Goal: Task Accomplishment & Management: Use online tool/utility

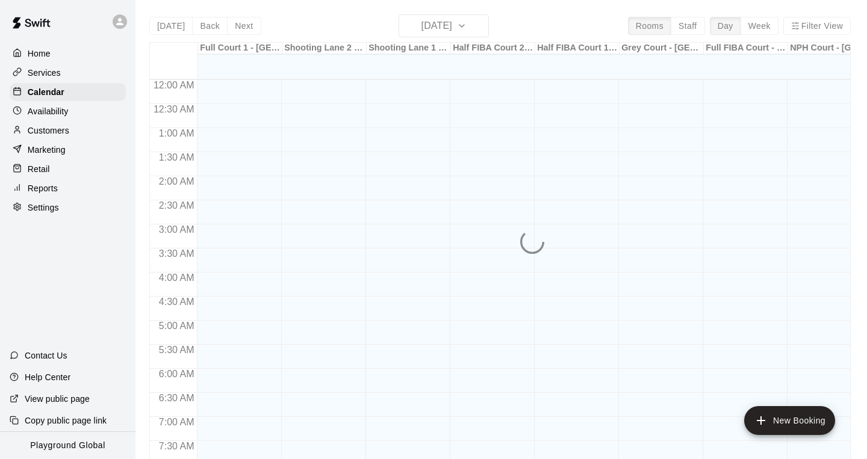
scroll to position [727, 0]
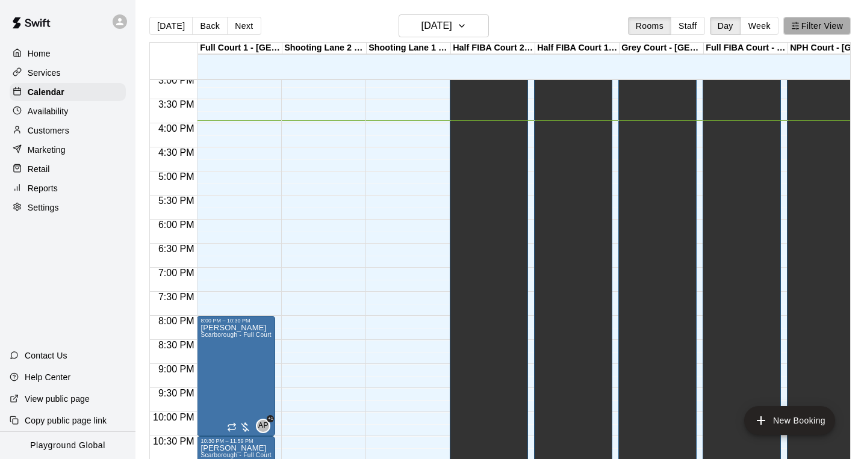
click at [818, 30] on button "Filter View" at bounding box center [816, 26] width 67 height 18
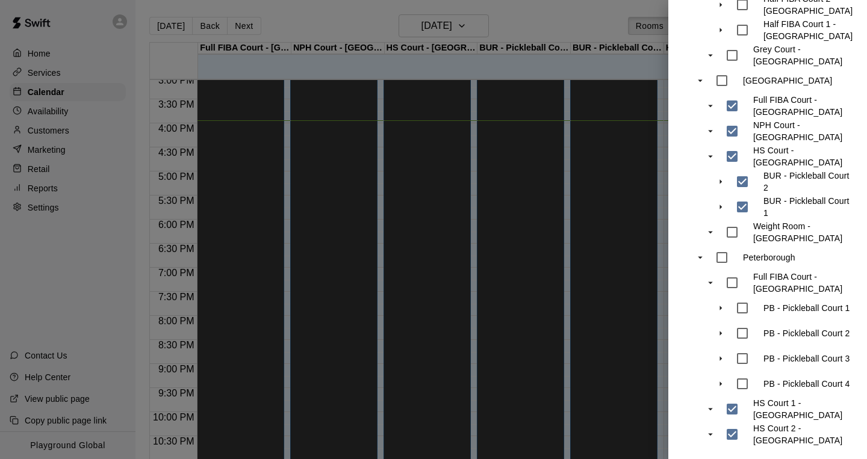
scroll to position [419, 0]
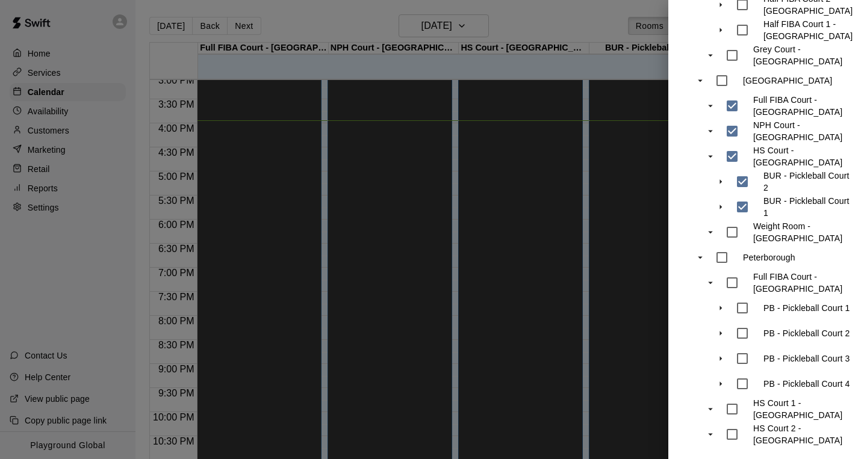
click at [523, 33] on div at bounding box center [433, 229] width 867 height 459
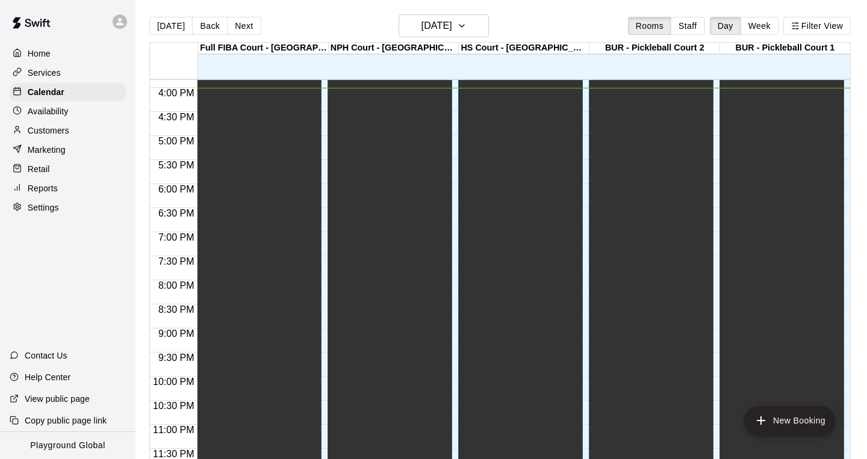
scroll to position [764, 0]
click at [470, 37] on button "[DATE]" at bounding box center [444, 25] width 90 height 23
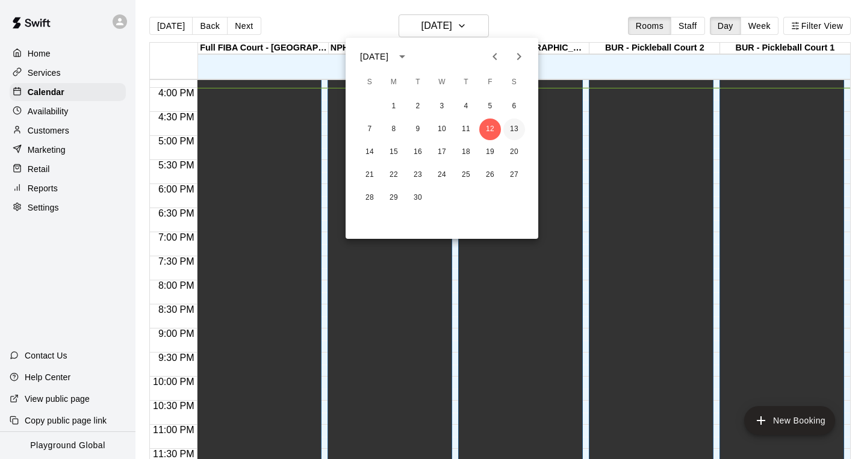
click at [516, 126] on button "13" at bounding box center [514, 130] width 22 height 22
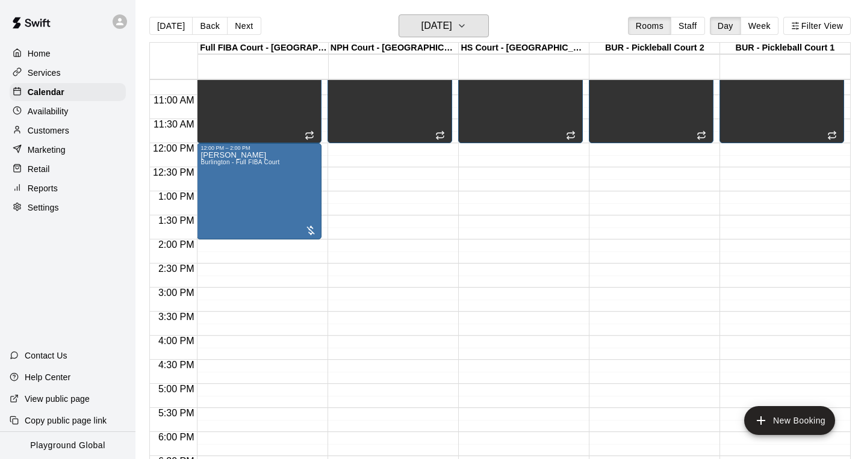
scroll to position [614, 0]
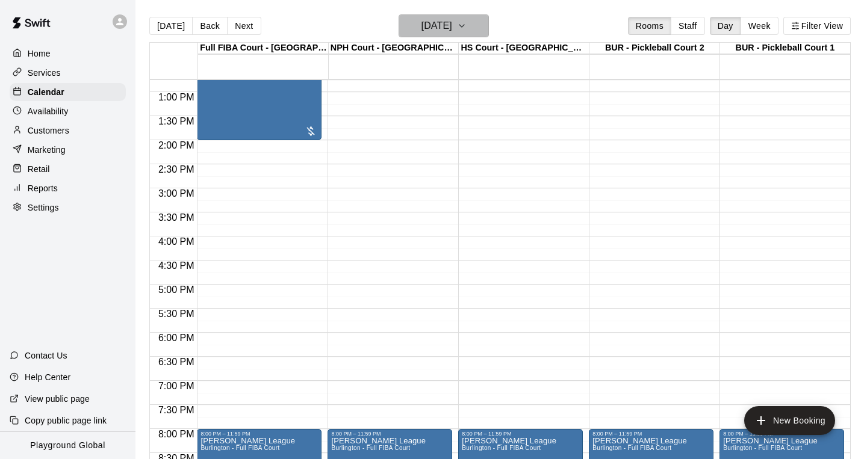
click at [452, 28] on h6 "[DATE]" at bounding box center [437, 25] width 31 height 17
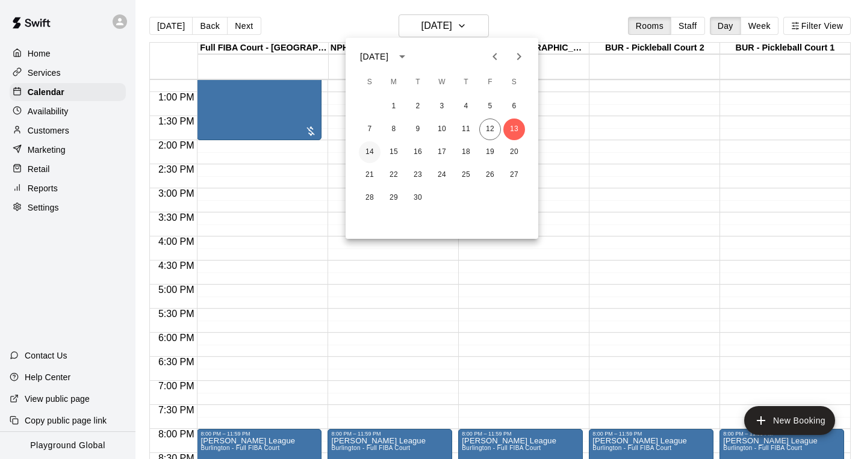
click at [369, 153] on button "14" at bounding box center [370, 153] width 22 height 22
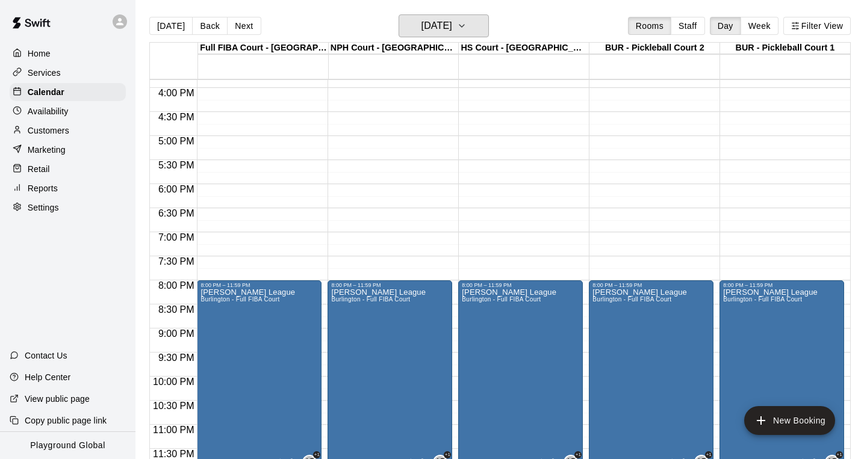
scroll to position [764, 0]
click at [823, 25] on button "Filter View" at bounding box center [816, 26] width 67 height 18
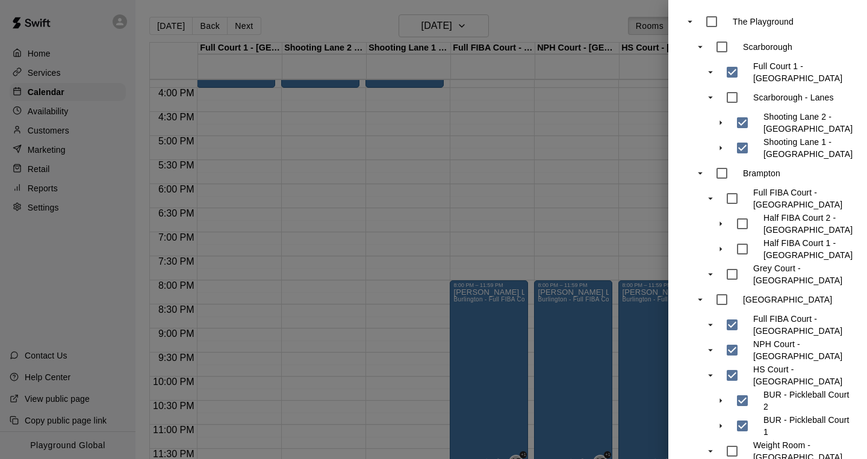
scroll to position [276, 0]
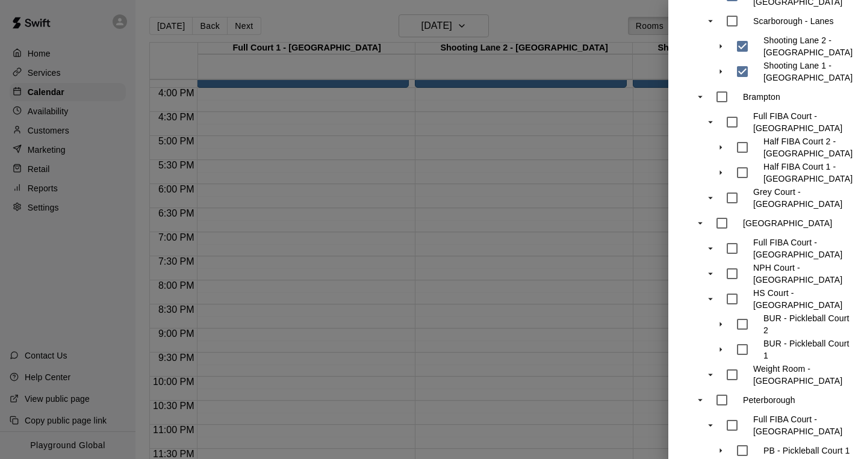
click at [507, 299] on div at bounding box center [433, 229] width 867 height 459
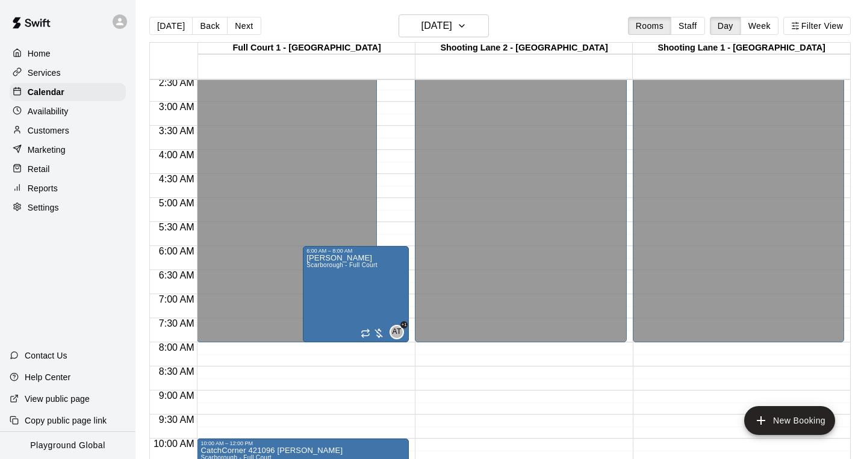
scroll to position [115, 0]
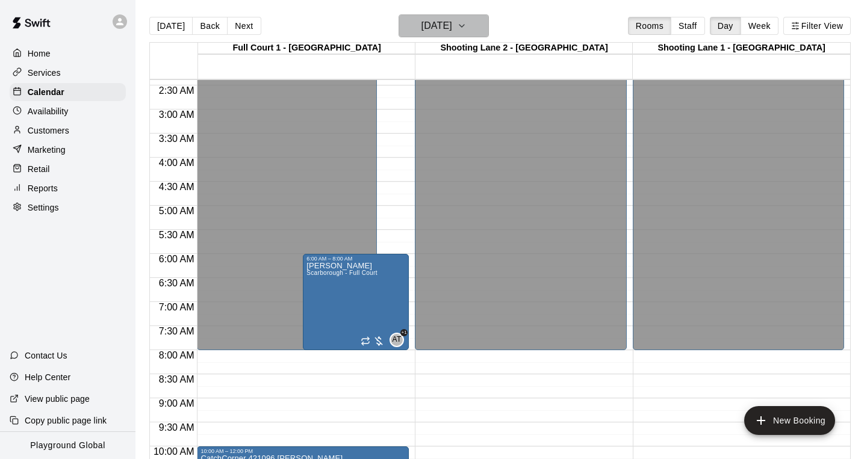
click at [452, 26] on h6 "[DATE]" at bounding box center [437, 25] width 31 height 17
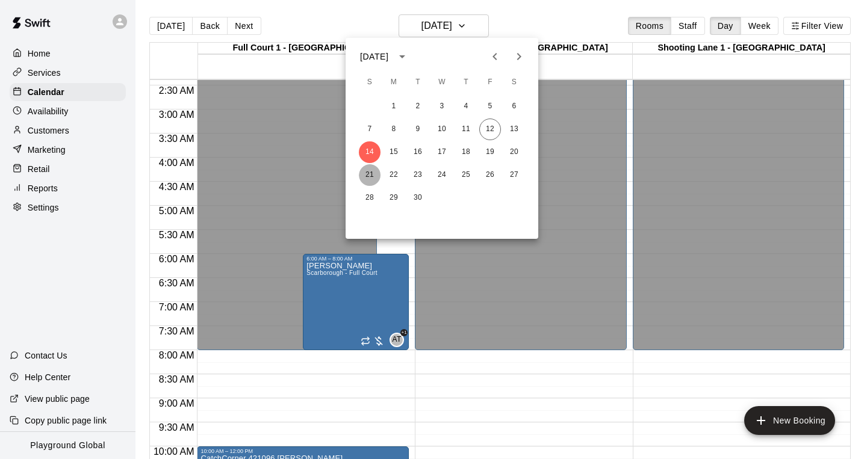
click at [375, 178] on button "21" at bounding box center [370, 175] width 22 height 22
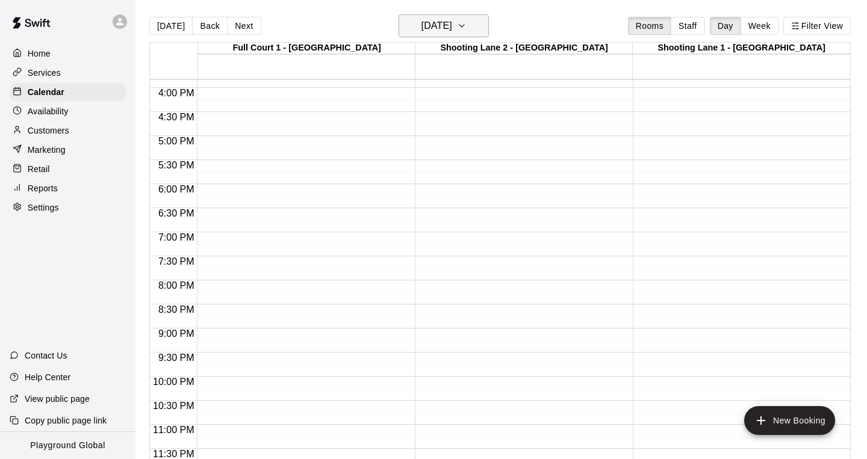
scroll to position [764, 0]
click at [442, 25] on h6 "[DATE]" at bounding box center [437, 25] width 31 height 17
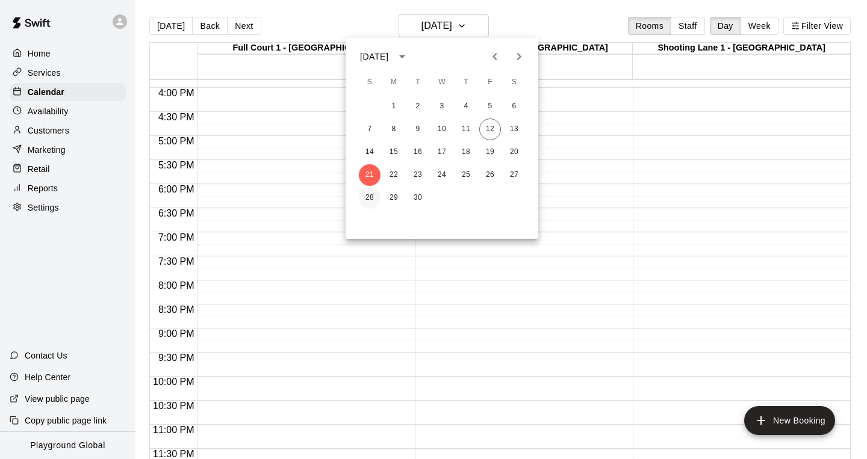
click at [373, 196] on button "28" at bounding box center [370, 198] width 22 height 22
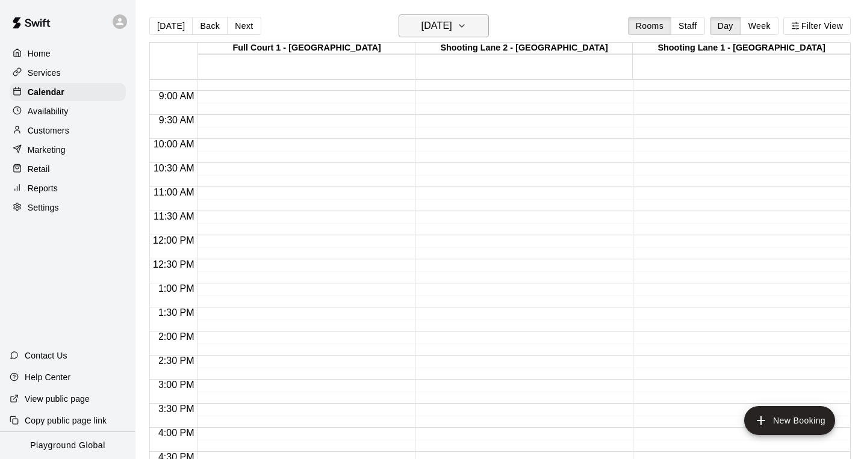
scroll to position [445, 0]
click at [448, 31] on h6 "[DATE]" at bounding box center [437, 25] width 31 height 17
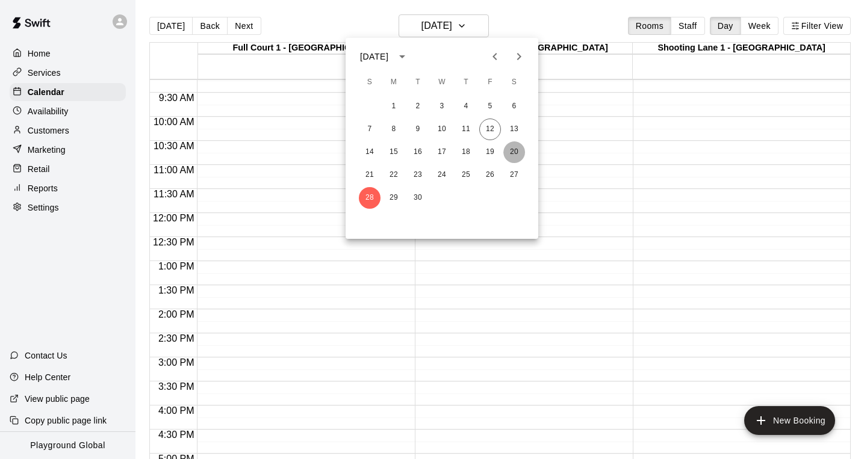
click at [513, 153] on button "20" at bounding box center [514, 153] width 22 height 22
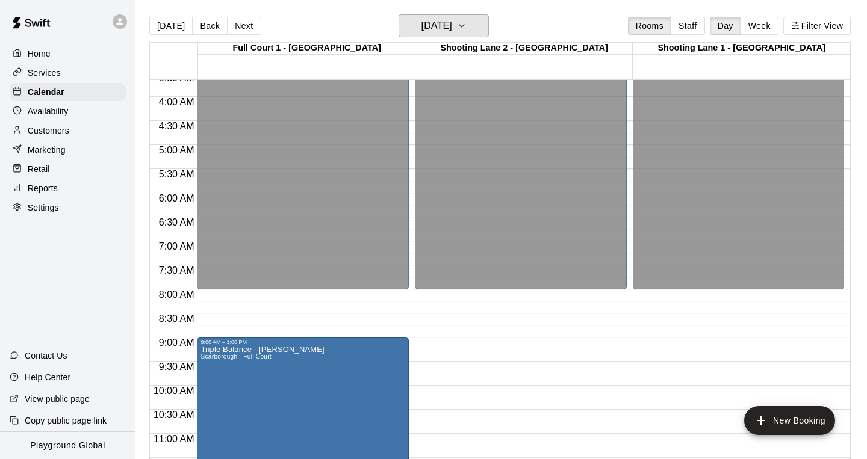
scroll to position [551, 0]
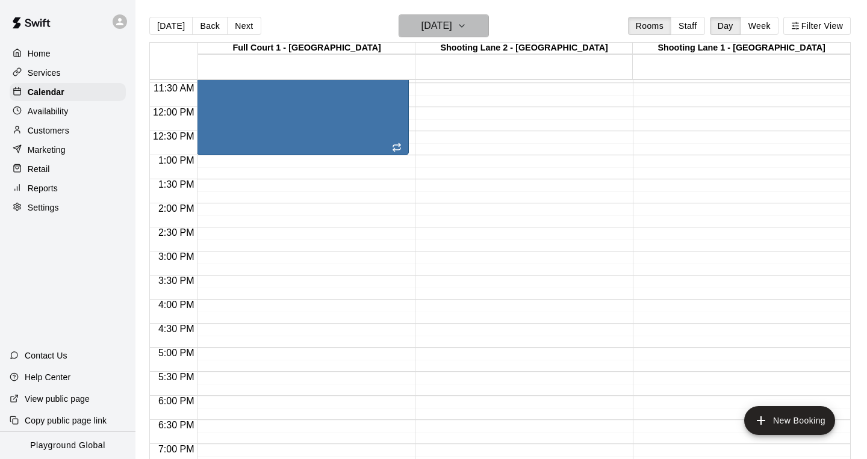
click at [452, 26] on h6 "[DATE]" at bounding box center [437, 25] width 31 height 17
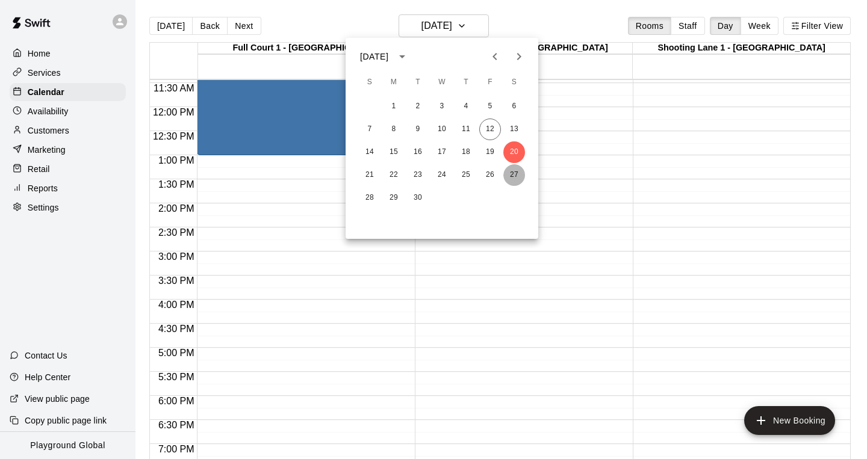
click at [513, 171] on button "27" at bounding box center [514, 175] width 22 height 22
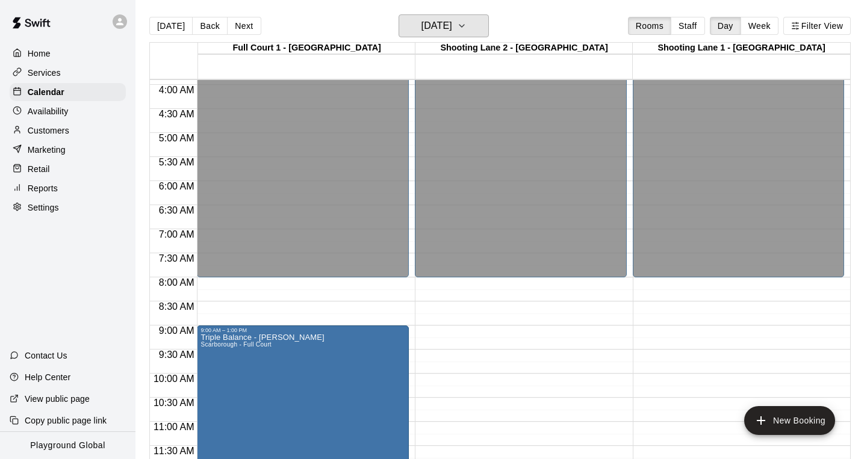
scroll to position [122, 0]
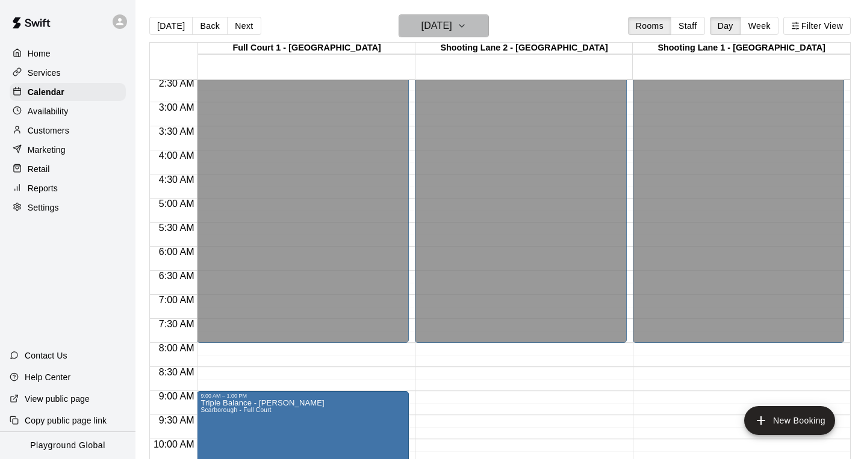
click at [452, 23] on h6 "[DATE]" at bounding box center [437, 25] width 31 height 17
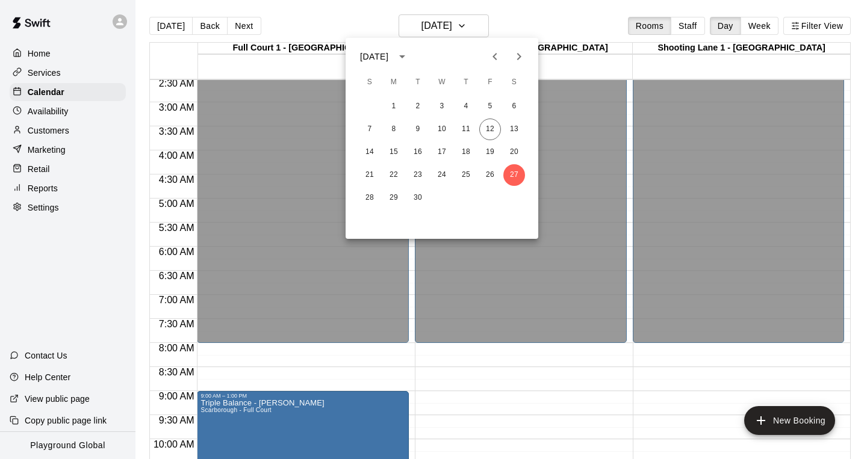
click at [447, 352] on div at bounding box center [433, 229] width 867 height 459
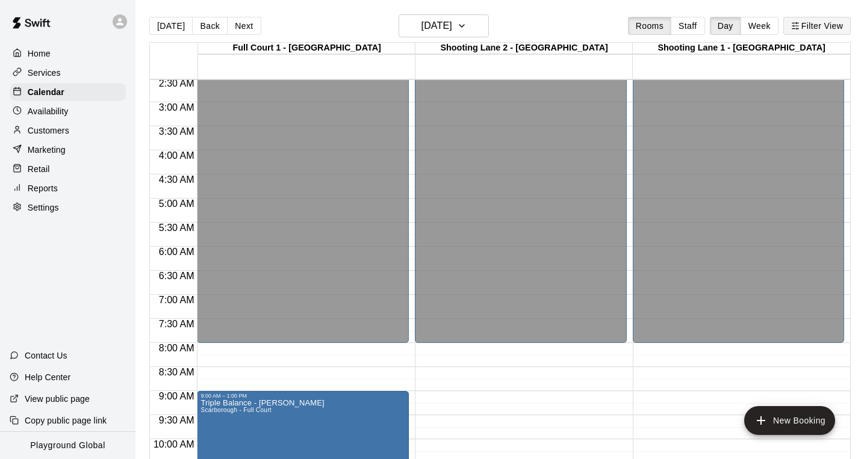
click at [815, 24] on button "Filter View" at bounding box center [816, 26] width 67 height 18
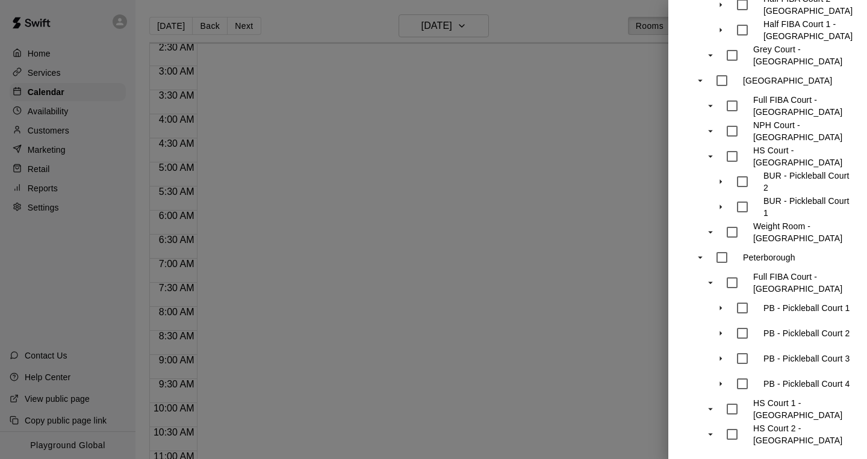
scroll to position [419, 0]
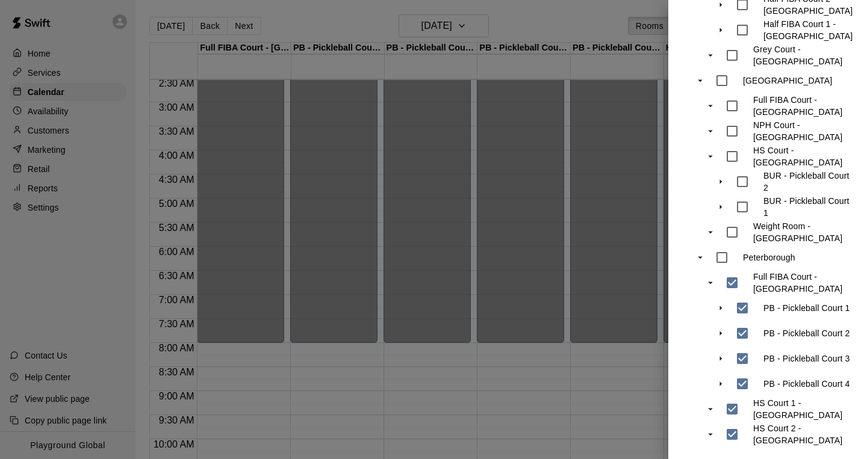
click at [564, 384] on div at bounding box center [433, 229] width 867 height 459
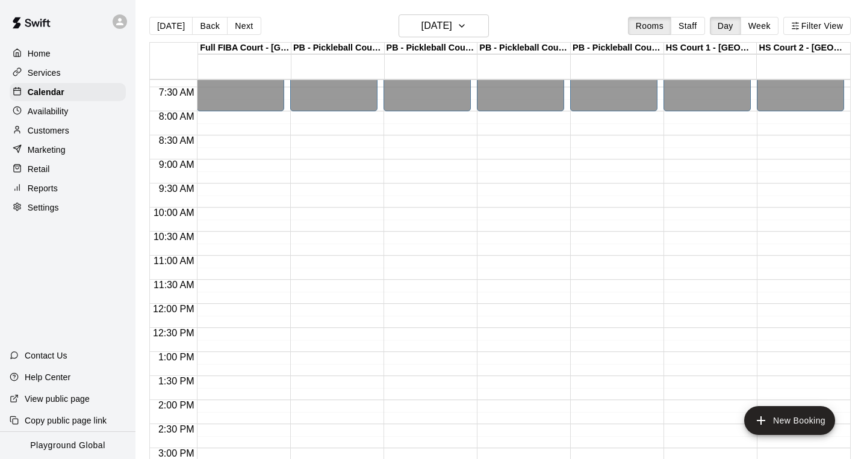
scroll to position [349, 0]
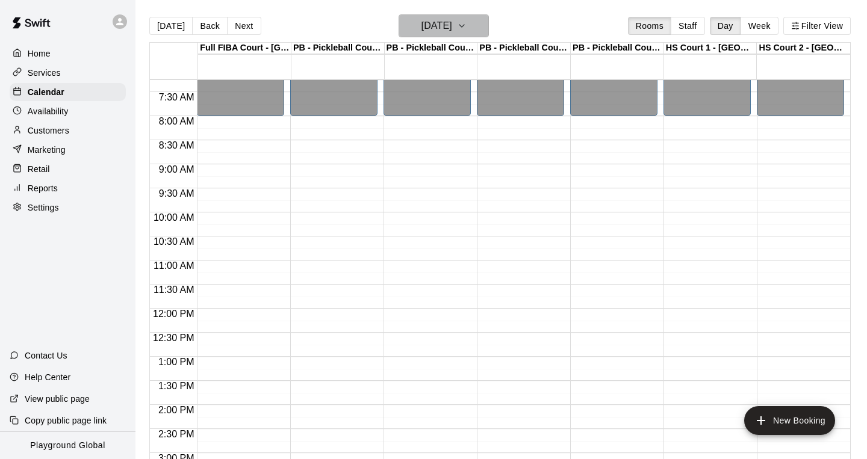
click at [452, 24] on h6 "[DATE]" at bounding box center [437, 25] width 31 height 17
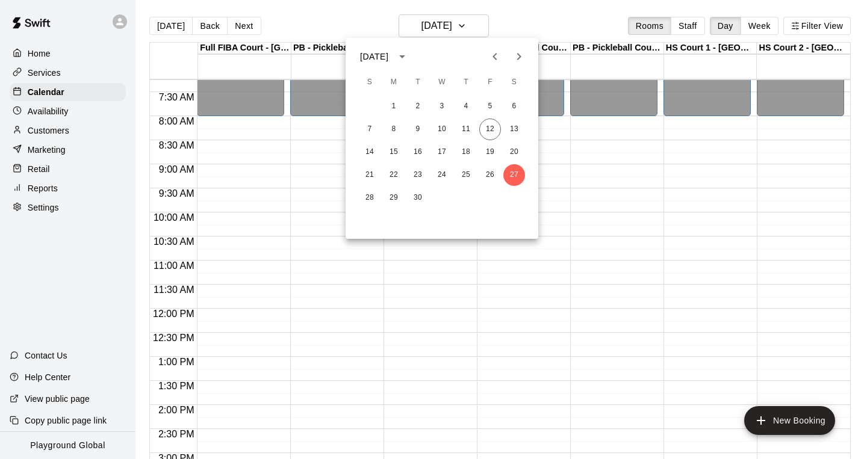
click at [803, 29] on div at bounding box center [433, 229] width 867 height 459
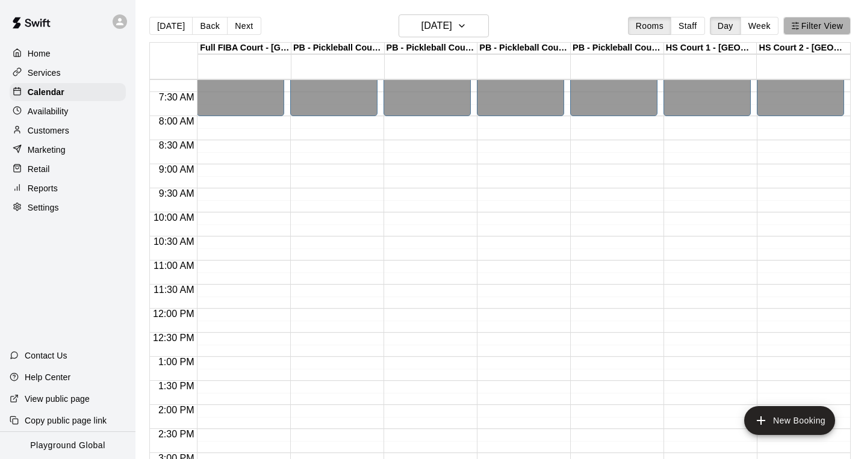
click at [803, 29] on button "Filter View" at bounding box center [816, 26] width 67 height 18
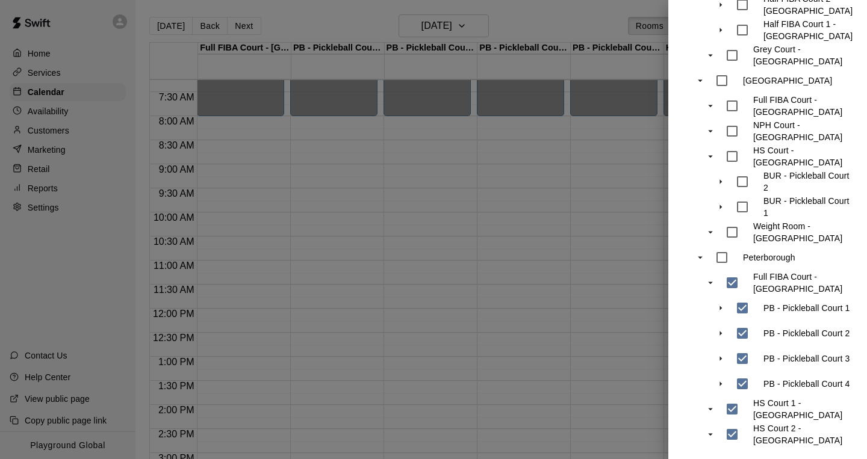
scroll to position [419, 0]
click at [540, 257] on div at bounding box center [433, 229] width 867 height 459
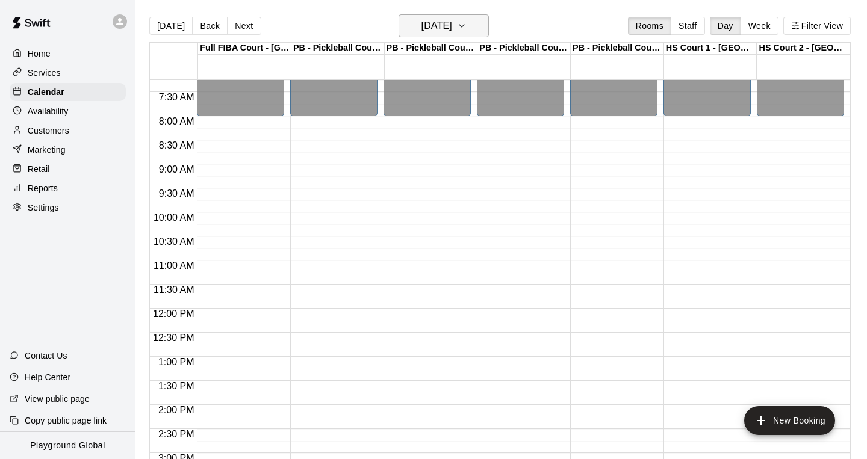
click at [472, 33] on button "[DATE]" at bounding box center [444, 25] width 90 height 23
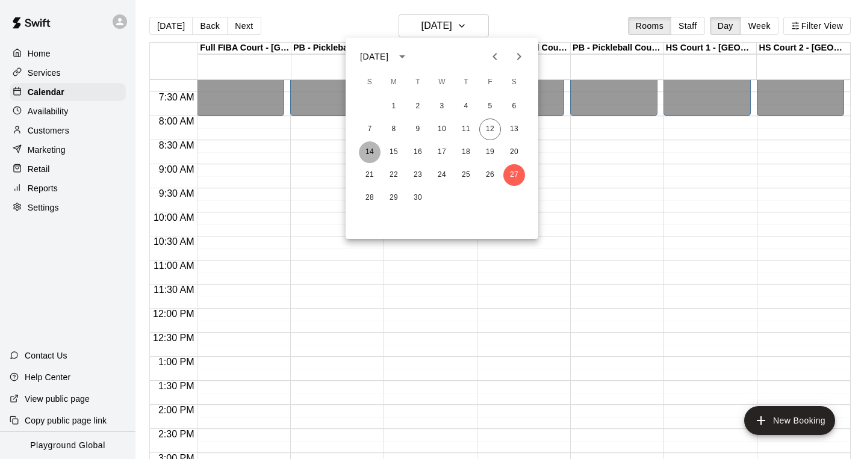
click at [376, 148] on button "14" at bounding box center [370, 153] width 22 height 22
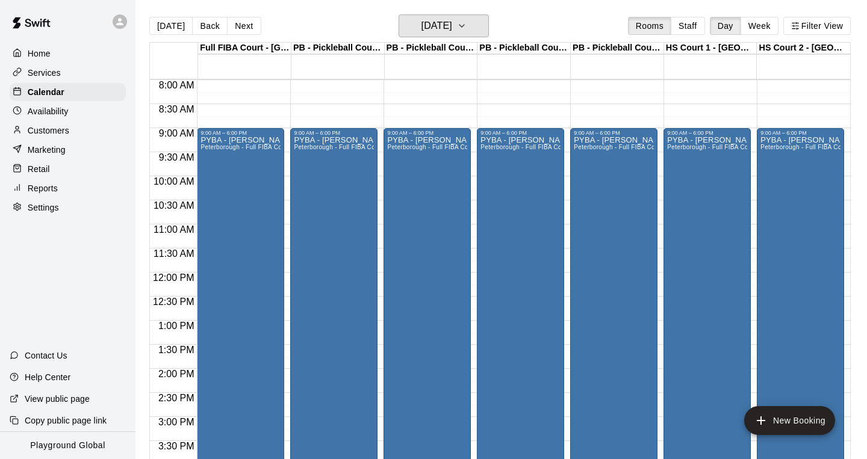
scroll to position [352, 0]
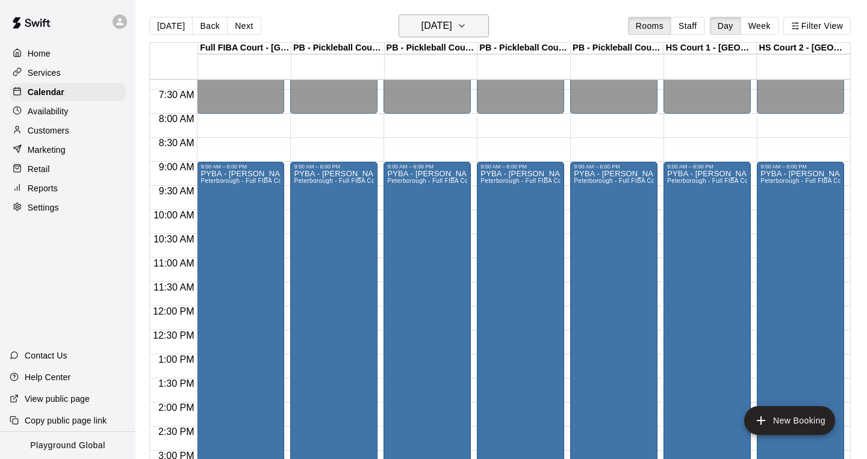
click at [452, 23] on h6 "[DATE]" at bounding box center [437, 25] width 31 height 17
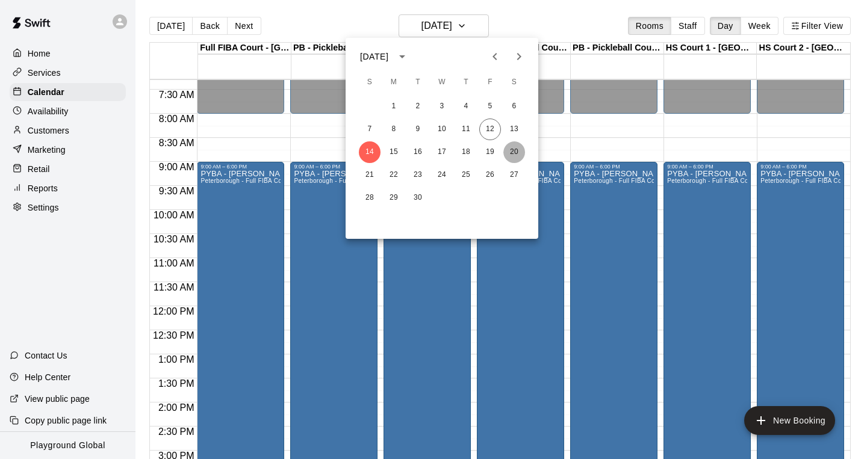
click at [514, 152] on button "20" at bounding box center [514, 153] width 22 height 22
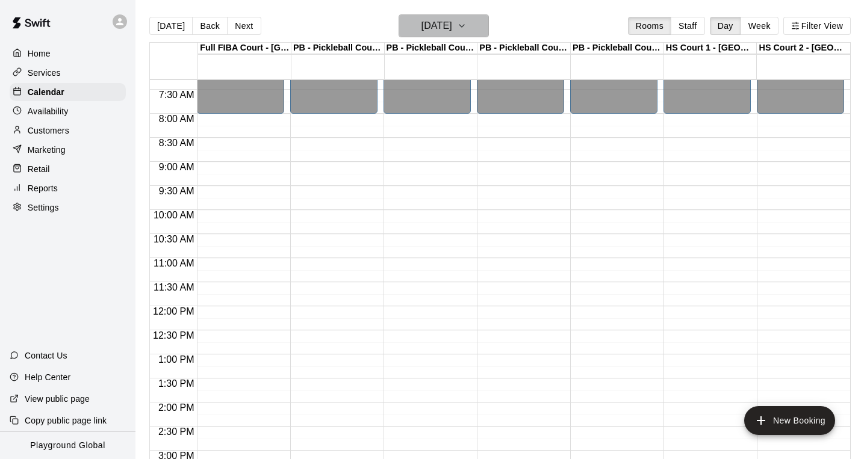
click at [452, 23] on h6 "[DATE]" at bounding box center [437, 25] width 31 height 17
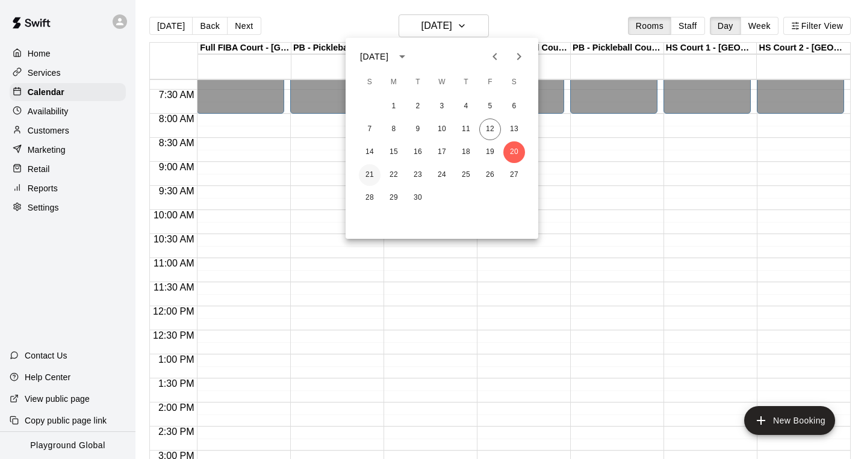
click at [373, 171] on button "21" at bounding box center [370, 175] width 22 height 22
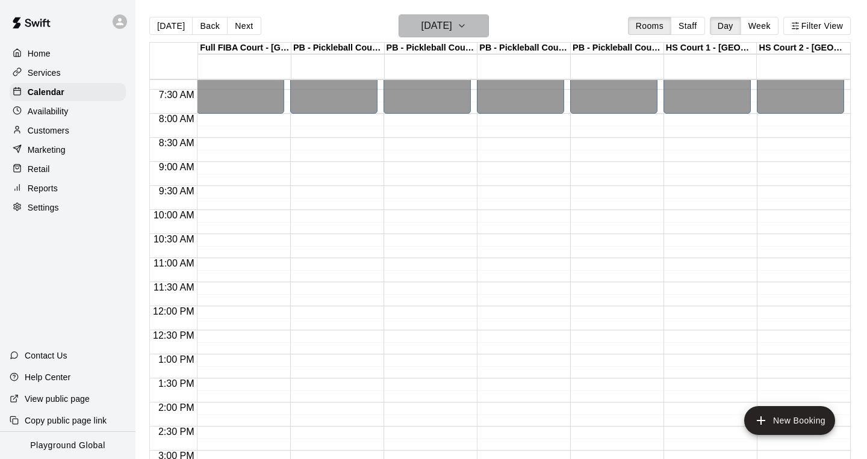
click at [452, 32] on h6 "[DATE]" at bounding box center [437, 25] width 31 height 17
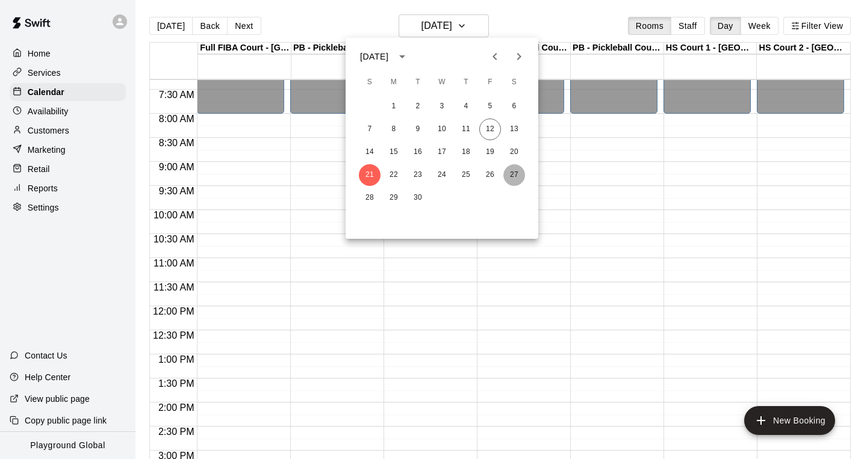
click at [508, 175] on button "27" at bounding box center [514, 175] width 22 height 22
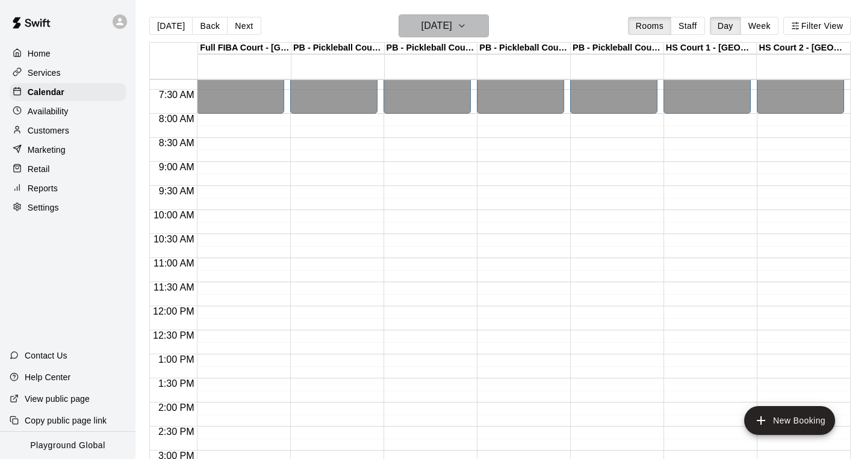
click at [452, 25] on h6 "[DATE]" at bounding box center [437, 25] width 31 height 17
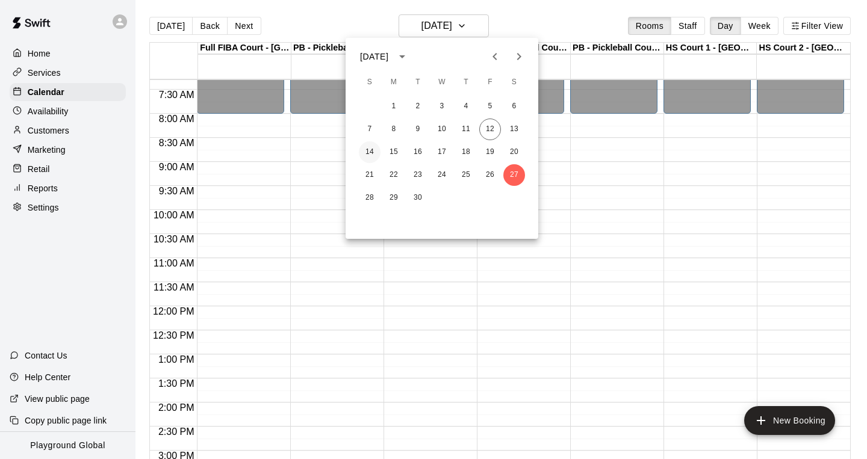
click at [372, 151] on button "14" at bounding box center [370, 153] width 22 height 22
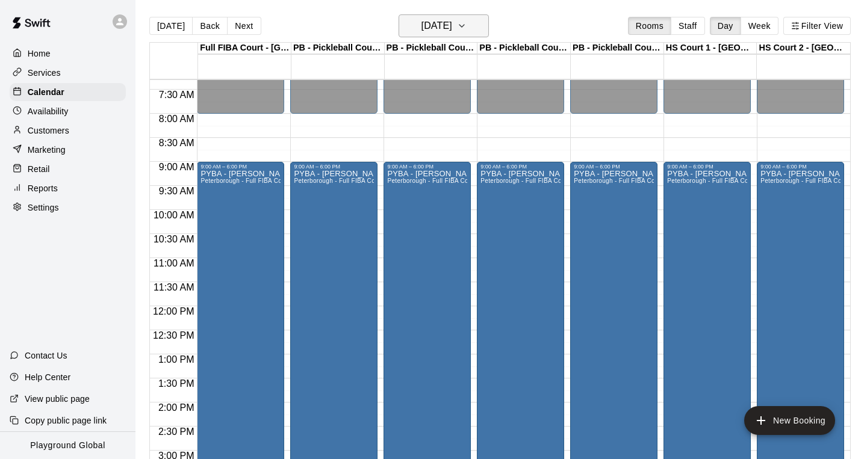
click at [452, 30] on h6 "[DATE]" at bounding box center [437, 25] width 31 height 17
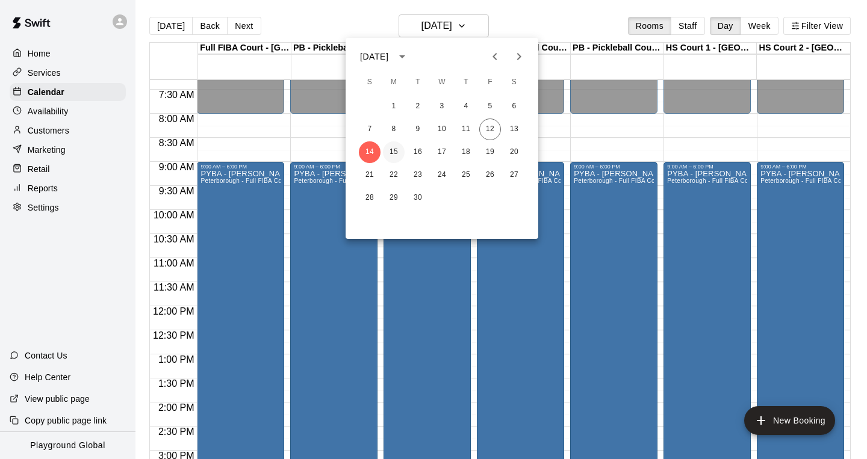
click at [393, 154] on button "15" at bounding box center [394, 153] width 22 height 22
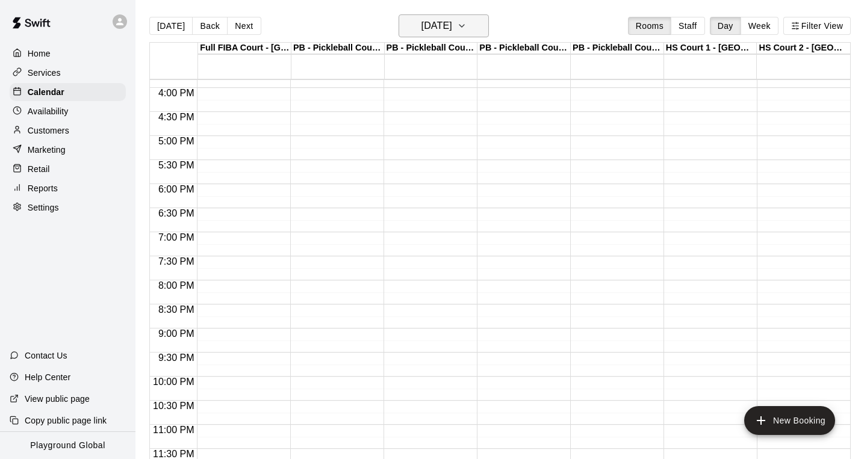
scroll to position [764, 0]
click at [470, 33] on button "[DATE]" at bounding box center [444, 25] width 90 height 23
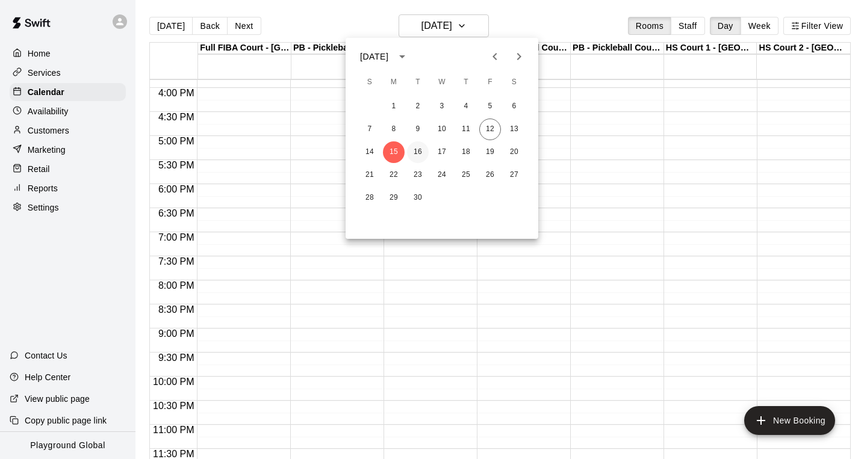
click at [417, 150] on button "16" at bounding box center [418, 153] width 22 height 22
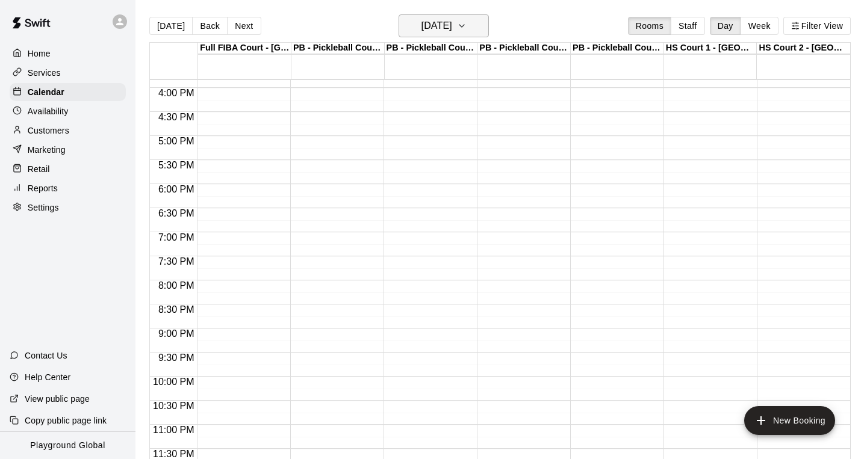
click at [473, 31] on button "[DATE]" at bounding box center [444, 25] width 90 height 23
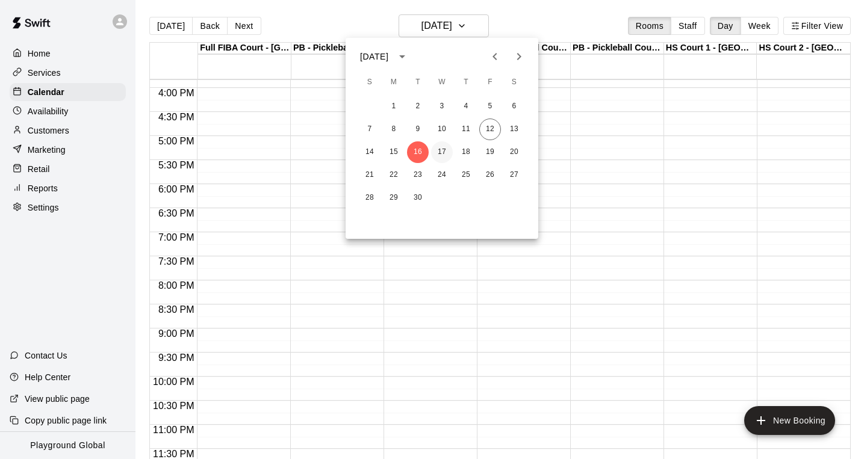
click at [440, 153] on button "17" at bounding box center [442, 153] width 22 height 22
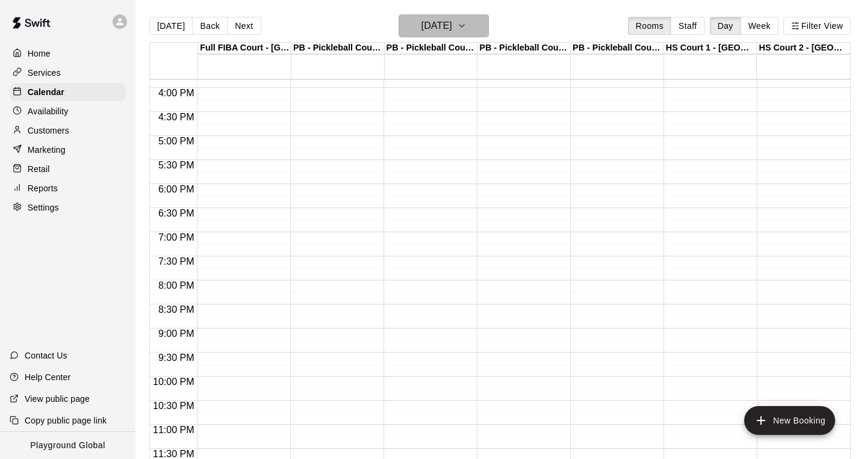
click at [452, 30] on h6 "[DATE]" at bounding box center [437, 25] width 31 height 17
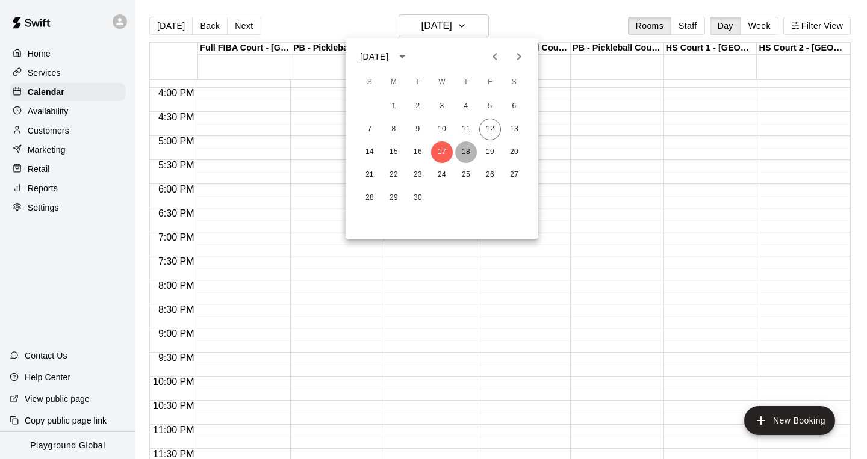
click at [466, 155] on button "18" at bounding box center [466, 153] width 22 height 22
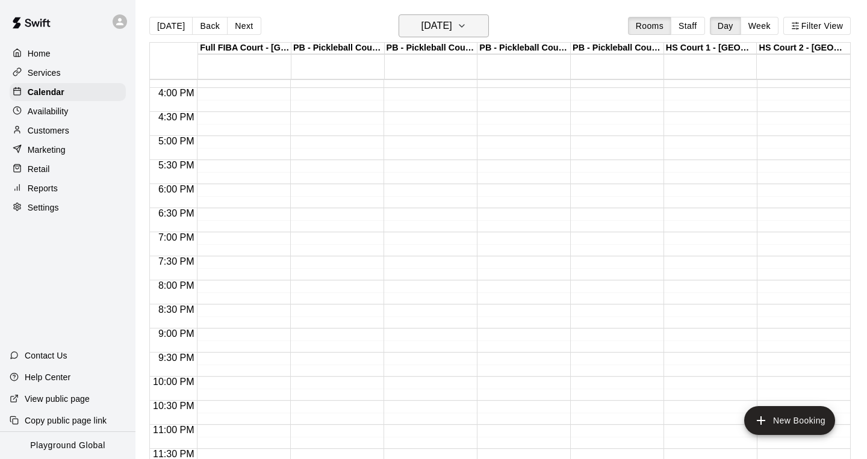
click at [472, 27] on button "[DATE]" at bounding box center [444, 25] width 90 height 23
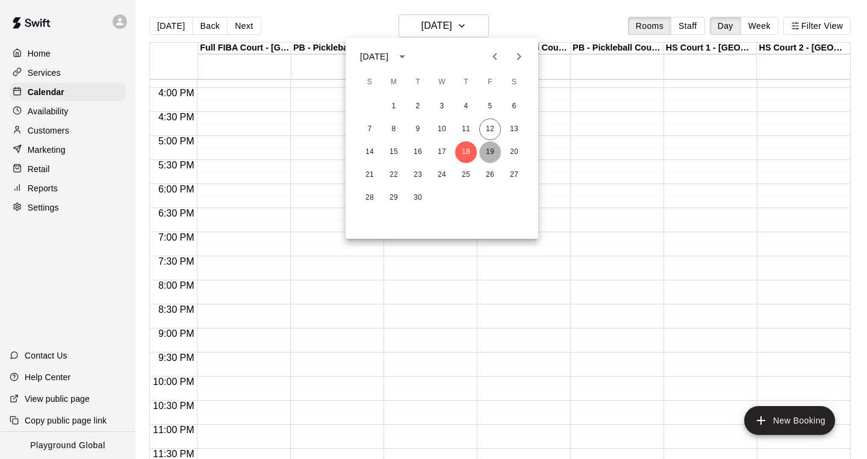
click at [489, 156] on button "19" at bounding box center [490, 153] width 22 height 22
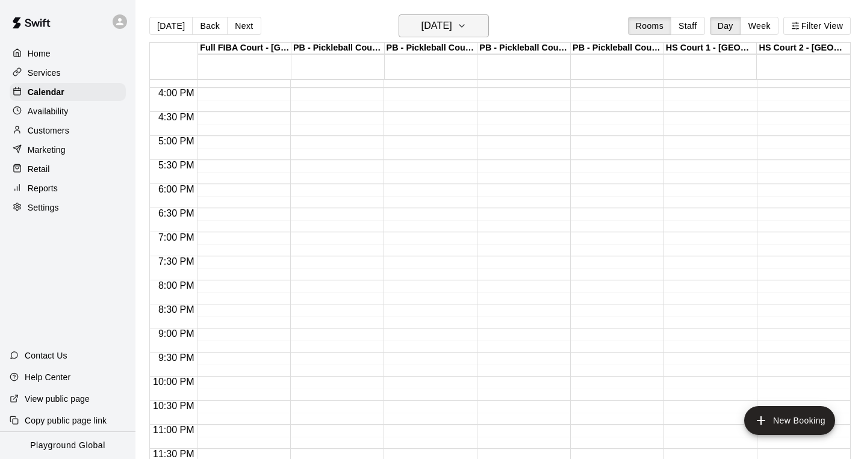
click at [452, 31] on h6 "[DATE]" at bounding box center [437, 25] width 31 height 17
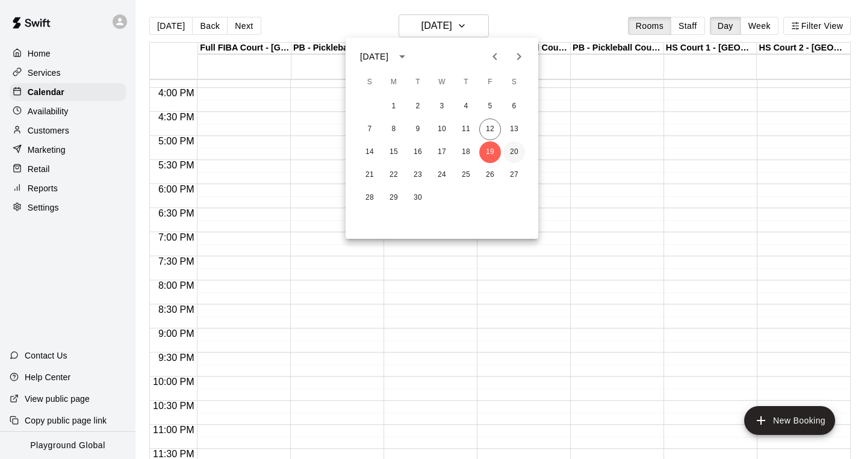
click at [510, 155] on button "20" at bounding box center [514, 153] width 22 height 22
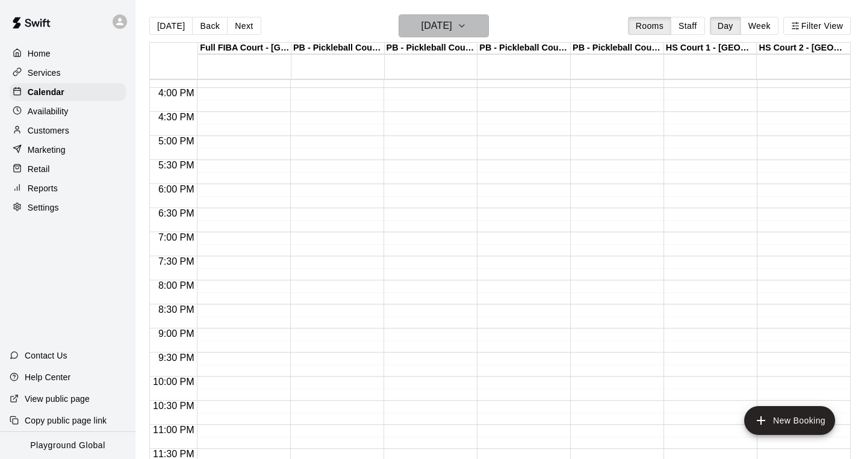
click at [452, 29] on h6 "[DATE]" at bounding box center [437, 25] width 31 height 17
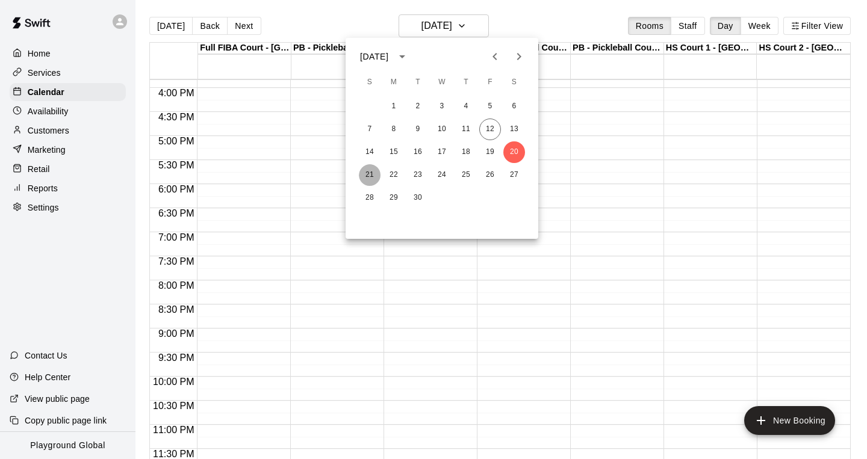
click at [369, 172] on button "21" at bounding box center [370, 175] width 22 height 22
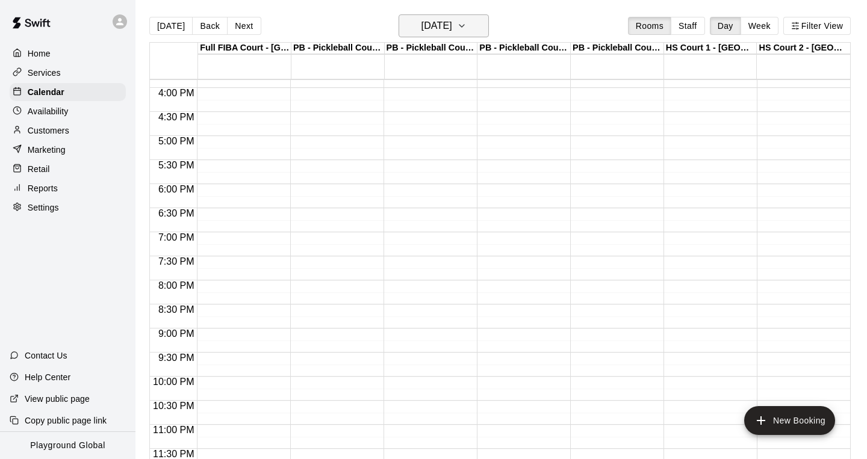
click at [450, 28] on h6 "[DATE]" at bounding box center [437, 25] width 31 height 17
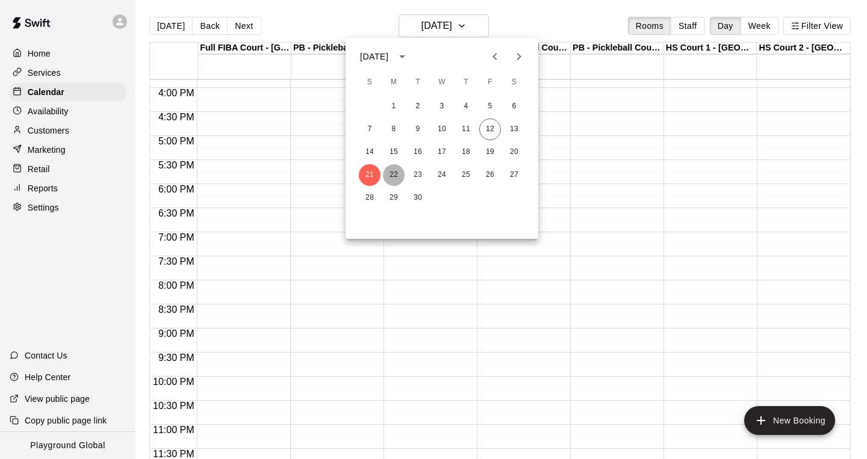
click at [395, 176] on button "22" at bounding box center [394, 175] width 22 height 22
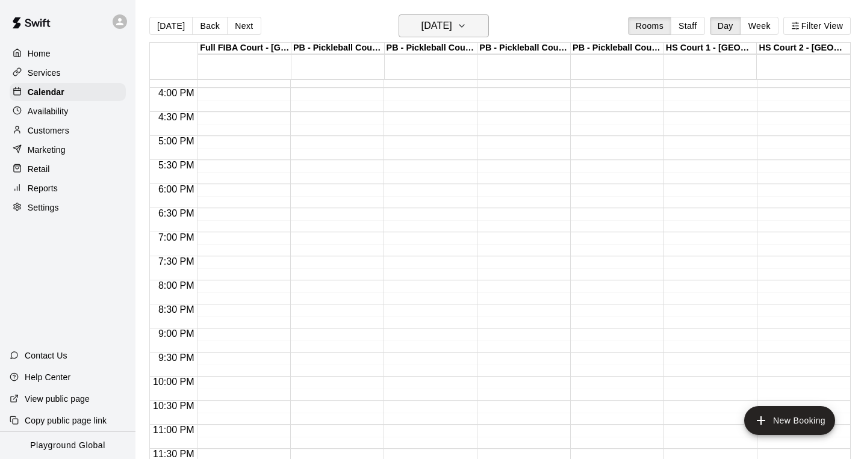
click at [452, 28] on h6 "[DATE]" at bounding box center [437, 25] width 31 height 17
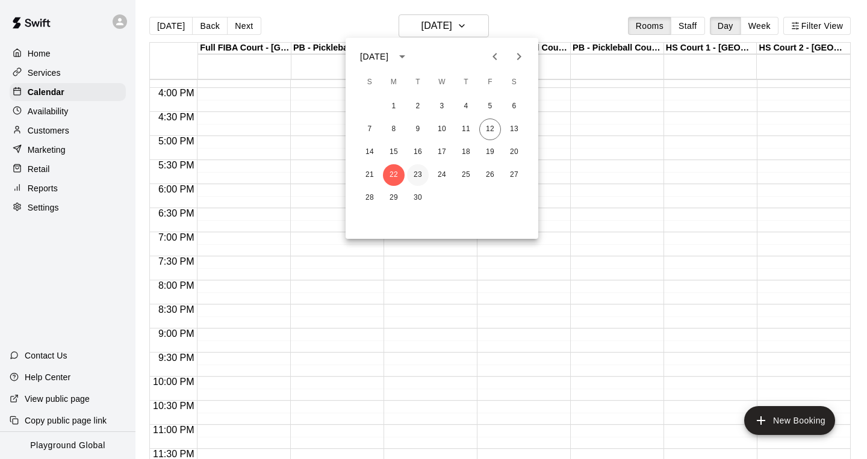
click at [421, 175] on button "23" at bounding box center [418, 175] width 22 height 22
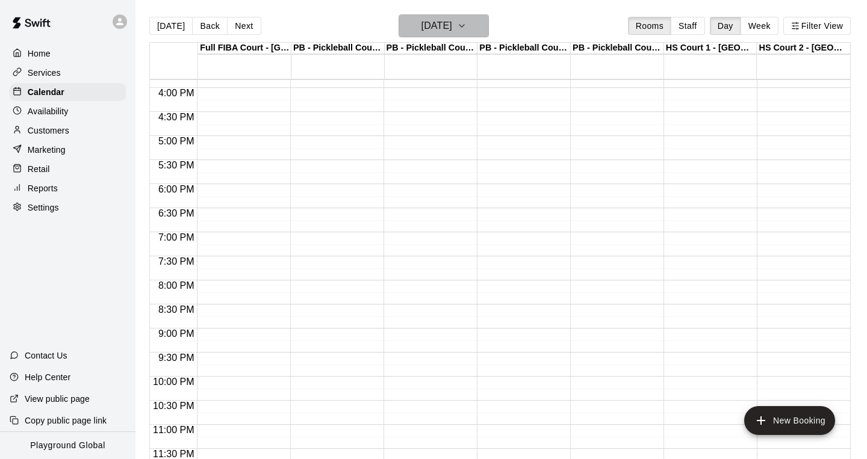
click at [452, 28] on h6 "[DATE]" at bounding box center [437, 25] width 31 height 17
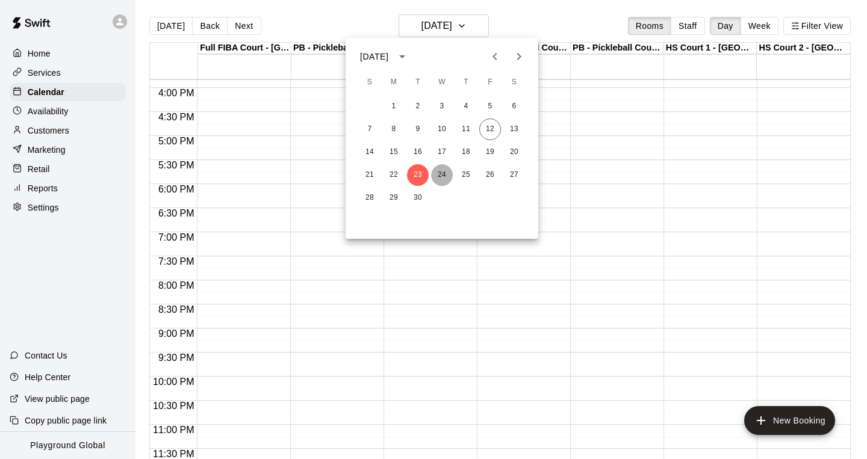
click at [441, 176] on button "24" at bounding box center [442, 175] width 22 height 22
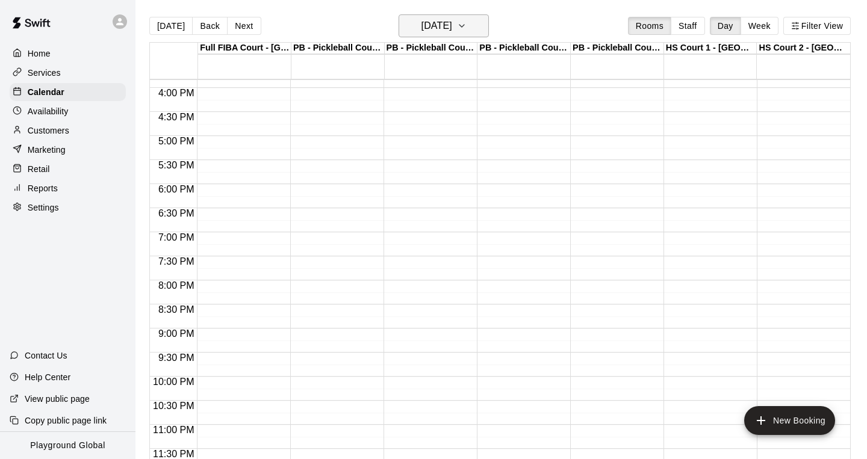
click at [478, 23] on button "[DATE]" at bounding box center [444, 25] width 90 height 23
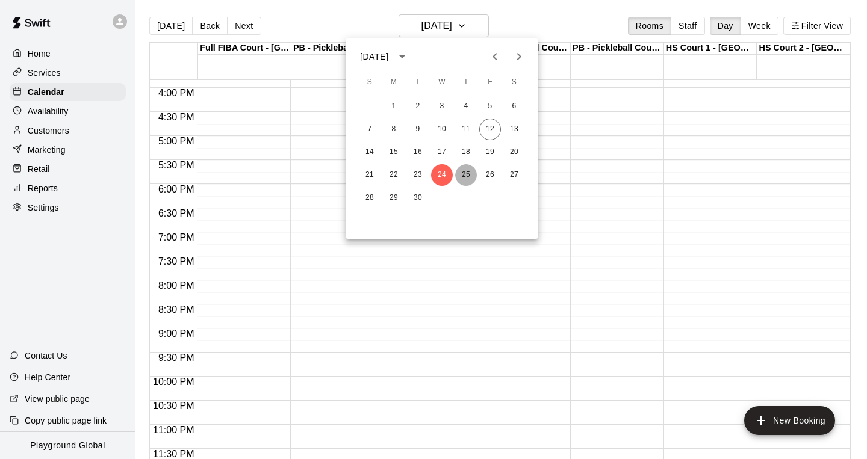
click at [464, 170] on button "25" at bounding box center [466, 175] width 22 height 22
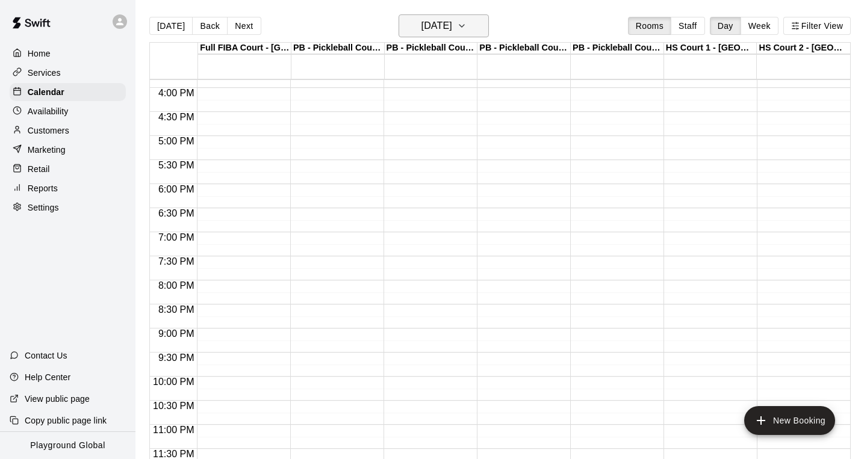
click at [467, 26] on icon "button" at bounding box center [462, 26] width 10 height 14
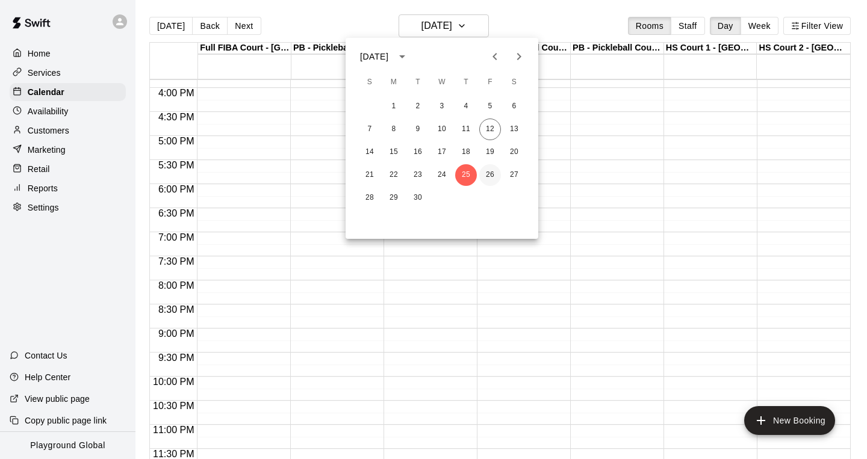
click at [485, 178] on button "26" at bounding box center [490, 175] width 22 height 22
